Goal: Information Seeking & Learning: Understand process/instructions

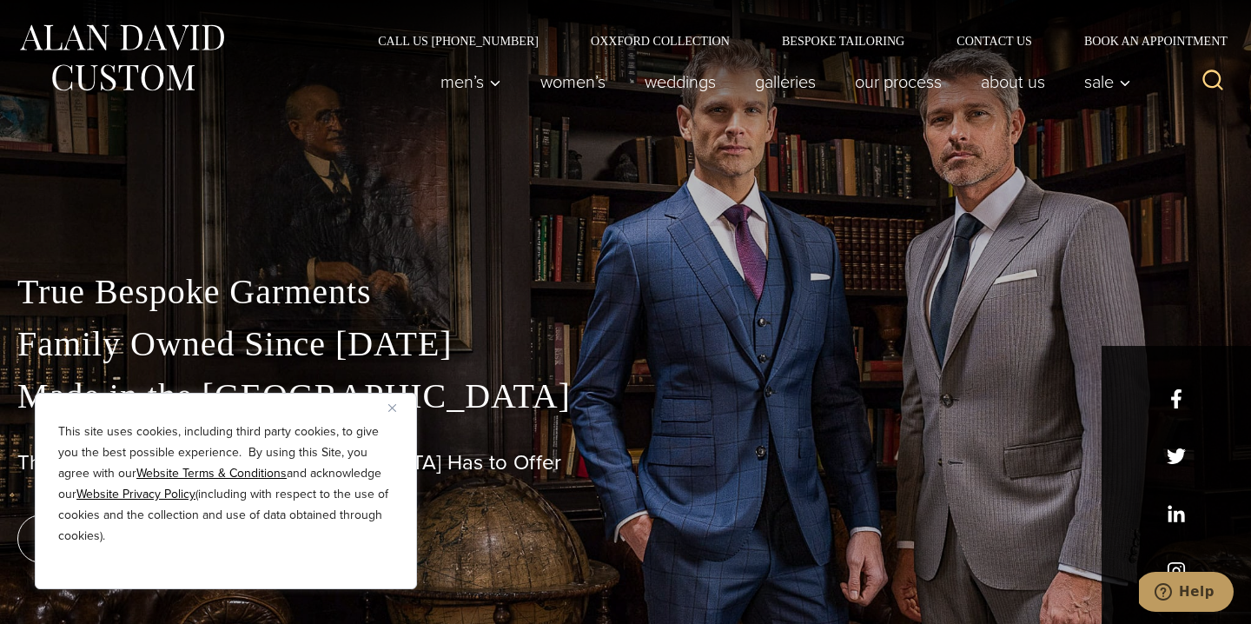
click at [394, 405] on img "Close" at bounding box center [392, 408] width 8 height 8
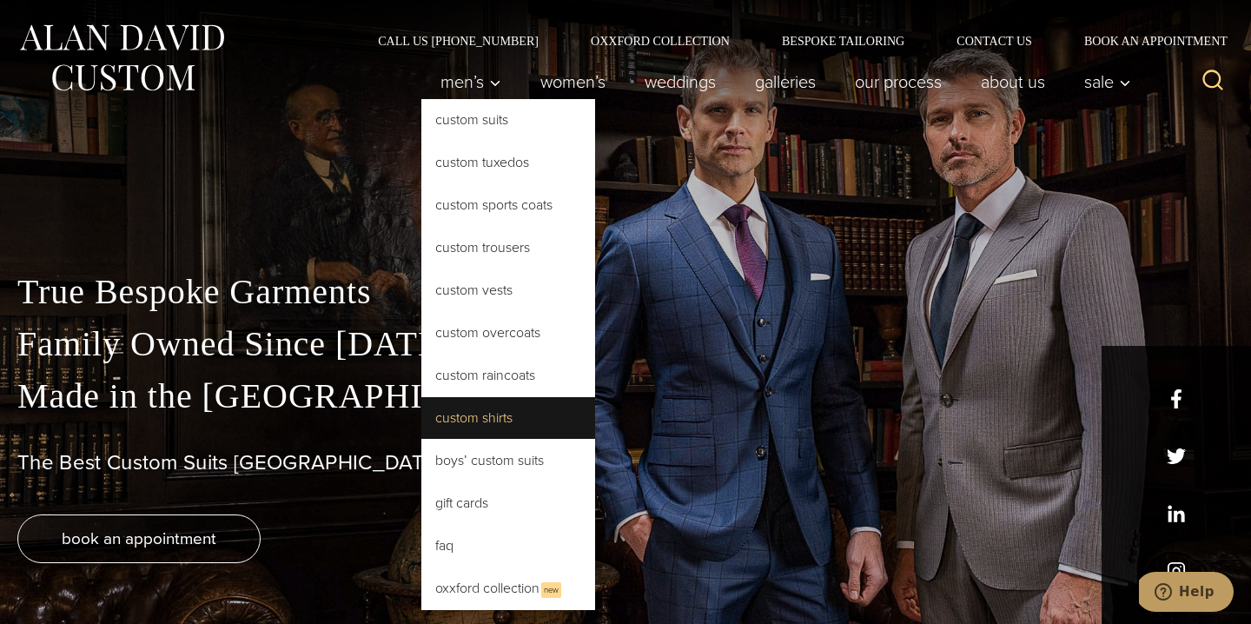
click at [477, 414] on link "Custom Shirts" at bounding box center [508, 418] width 174 height 42
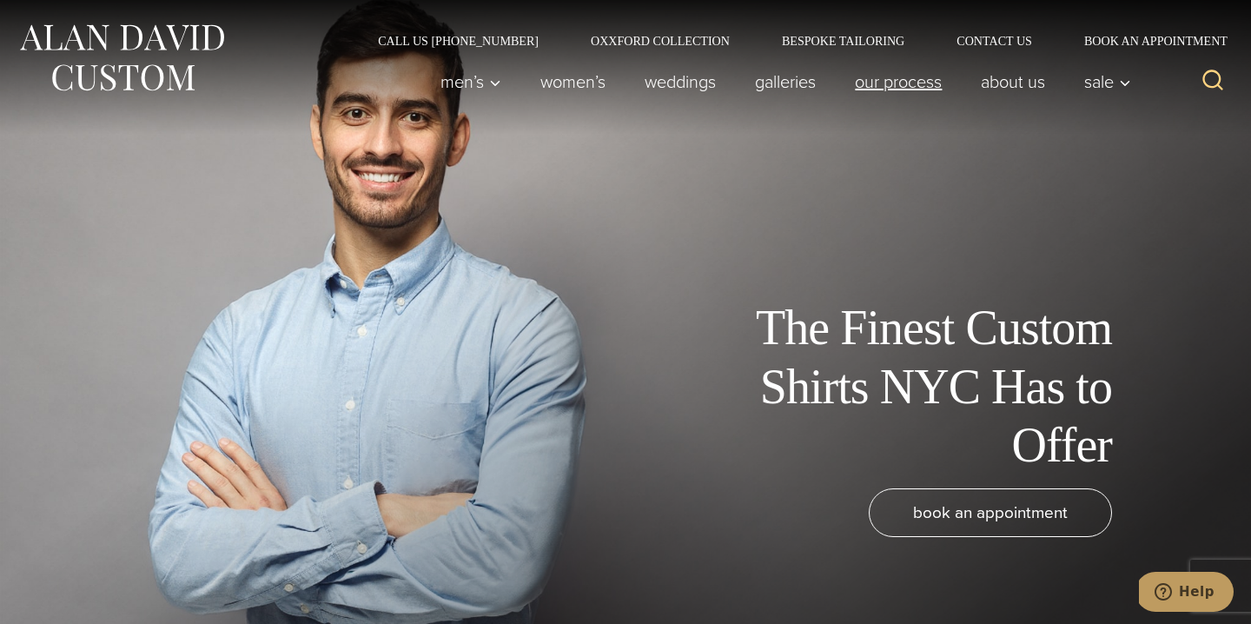
click at [911, 83] on link "Our Process" at bounding box center [899, 81] width 126 height 35
